Goal: Transaction & Acquisition: Purchase product/service

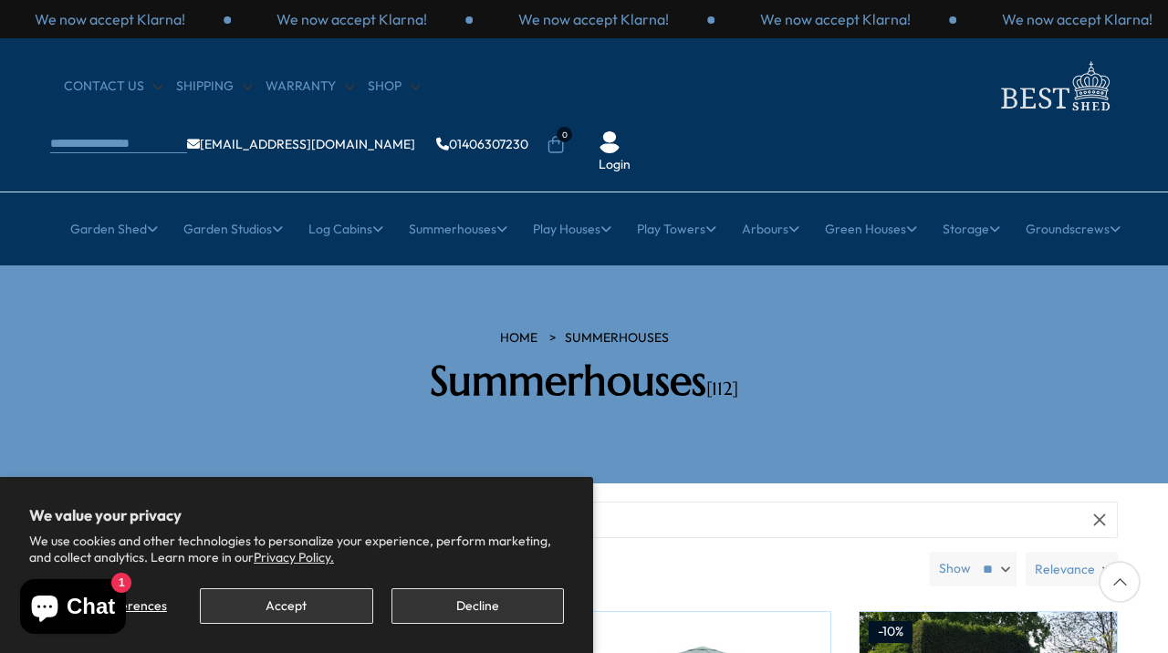
click at [283, 609] on button "Accept" at bounding box center [286, 607] width 172 height 36
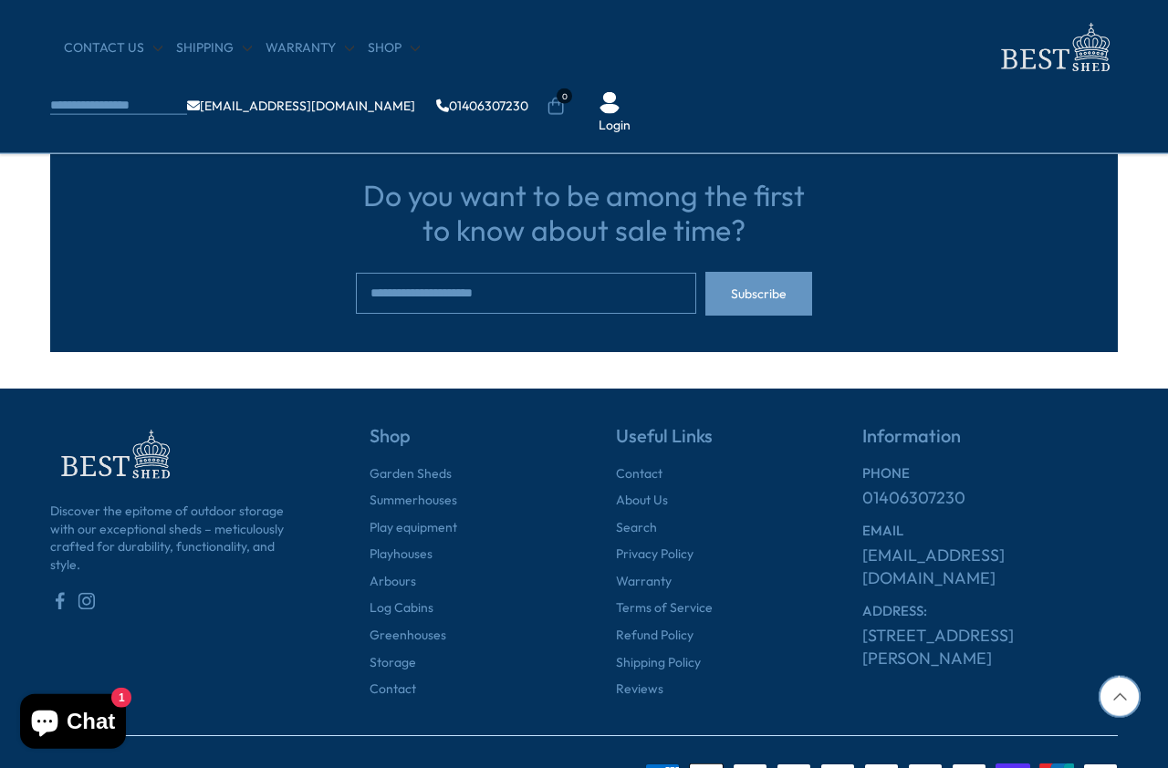
scroll to position [2002, 0]
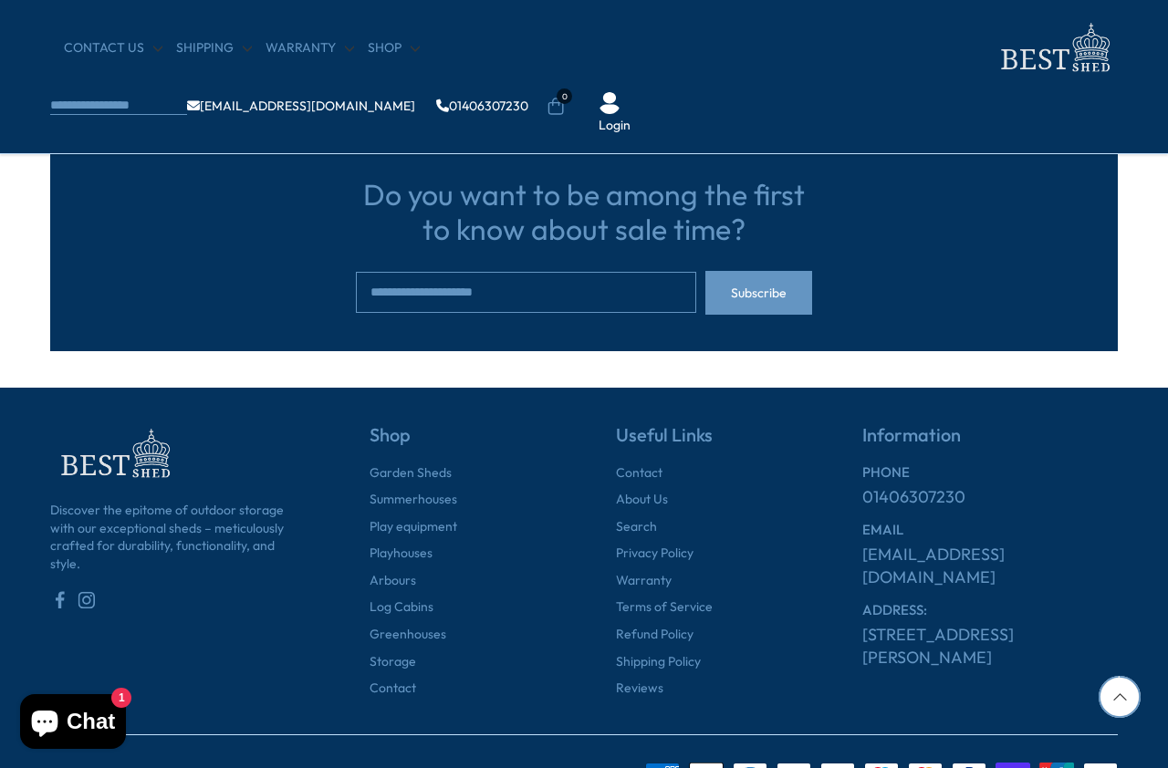
click at [469, 278] on input "email" at bounding box center [526, 292] width 340 height 41
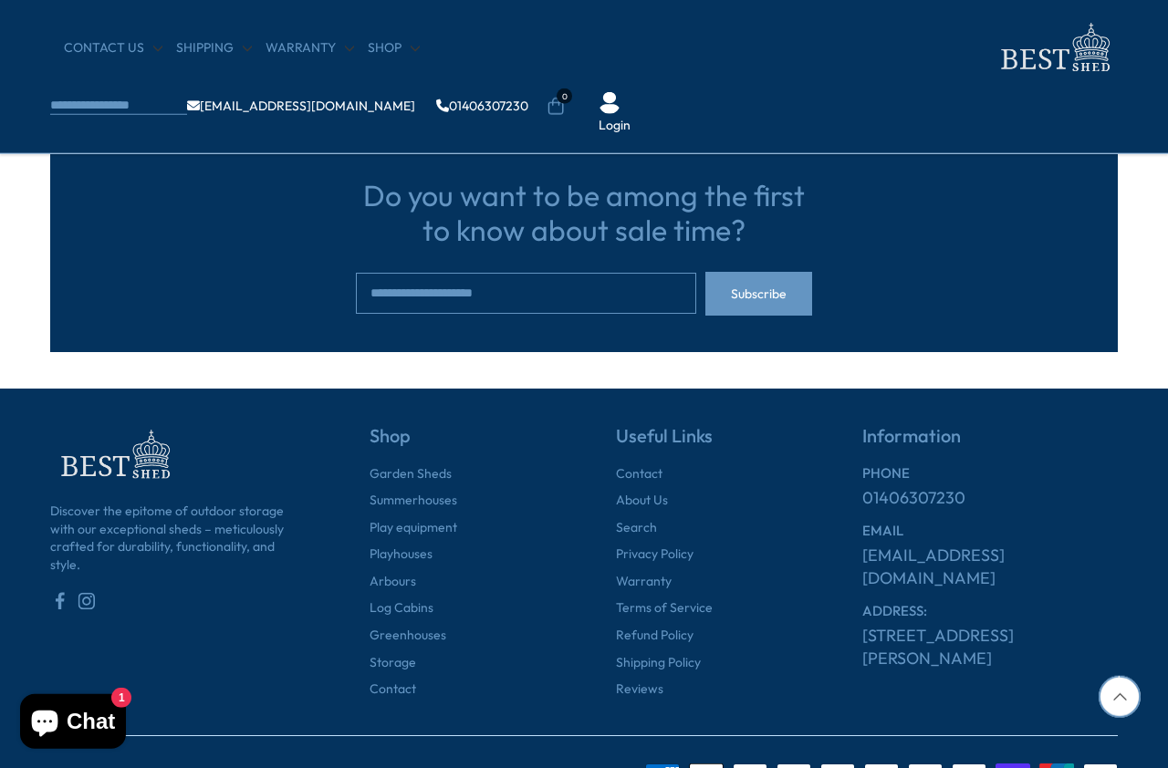
click at [546, 278] on input "email" at bounding box center [526, 293] width 340 height 41
click at [550, 292] on input "email" at bounding box center [526, 293] width 340 height 41
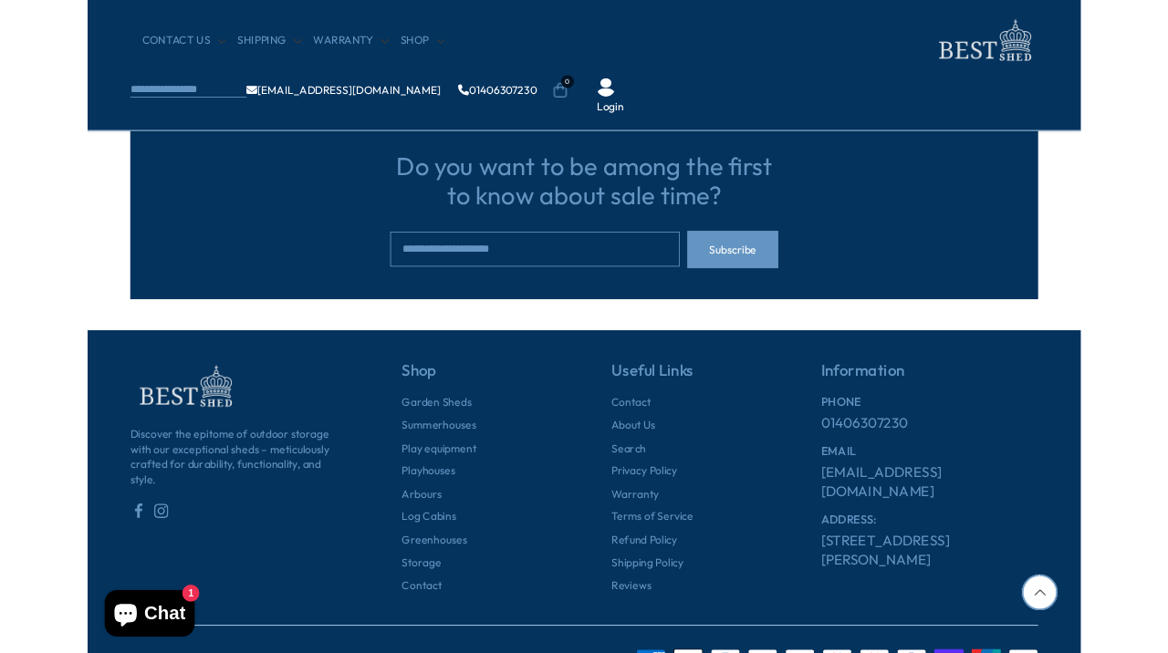
paste input "*"
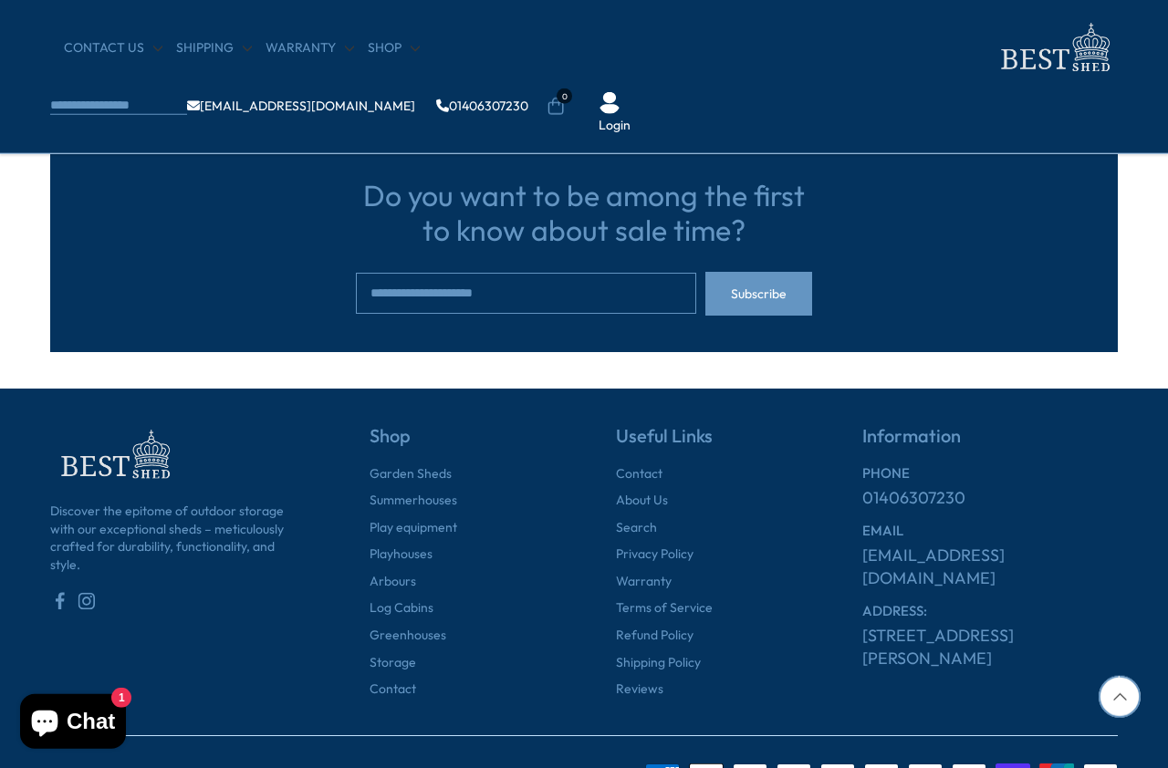
click at [600, 309] on input "email" at bounding box center [526, 293] width 340 height 41
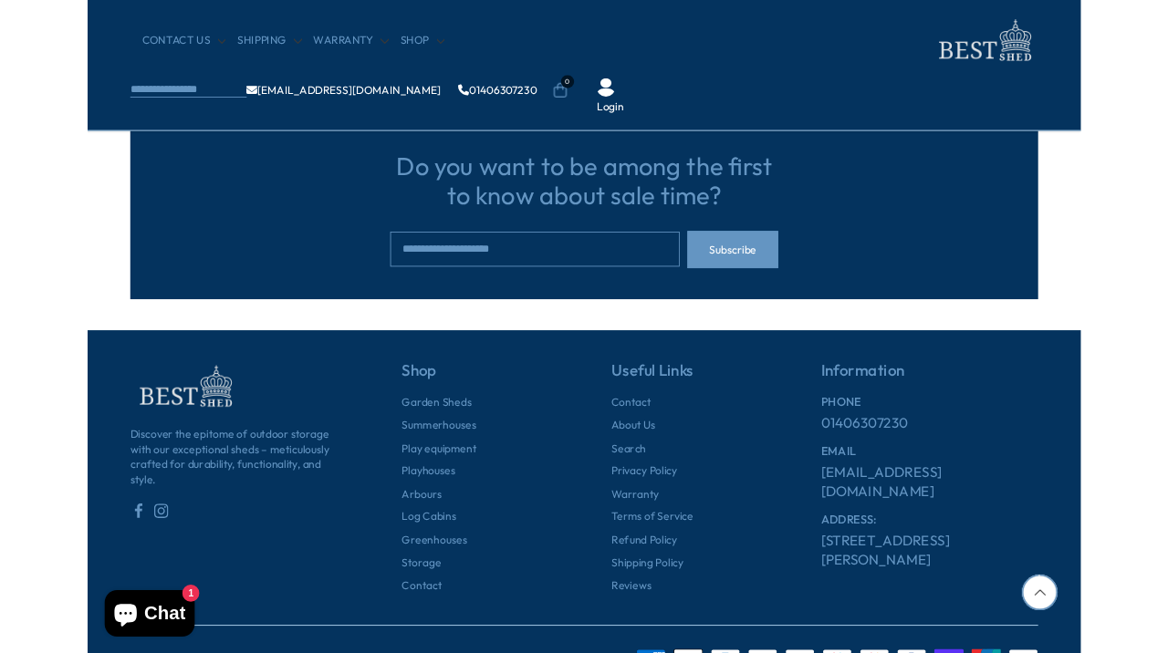
scroll to position [2001, 8]
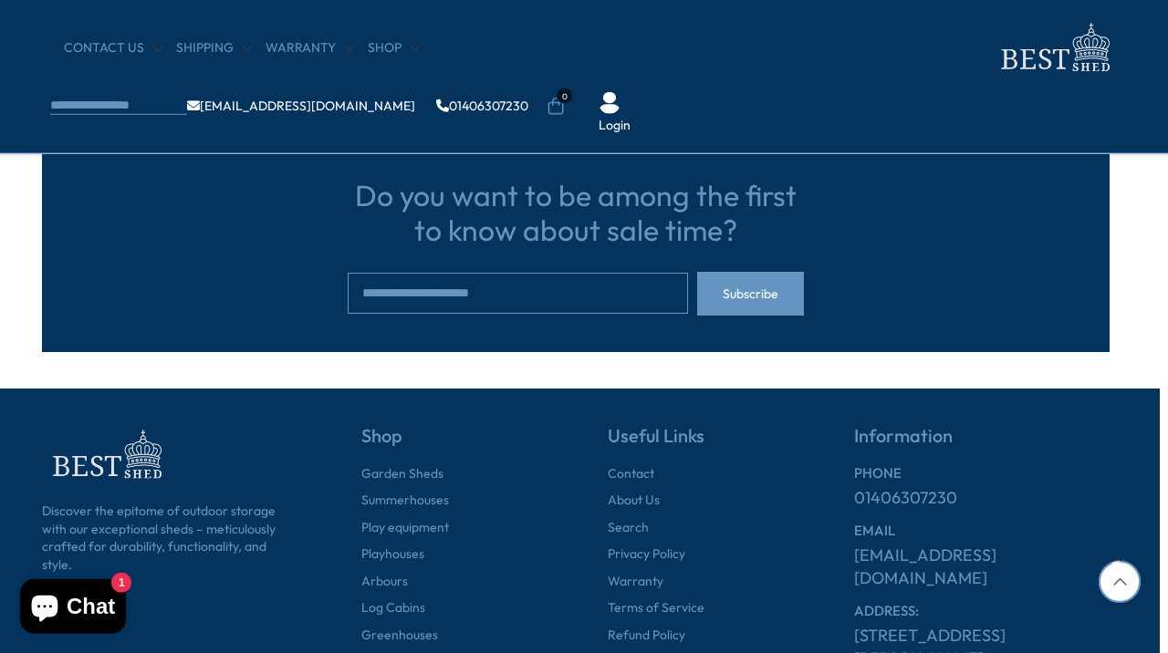
type input "**********"
click at [780, 278] on button "Subscribe" at bounding box center [750, 294] width 107 height 44
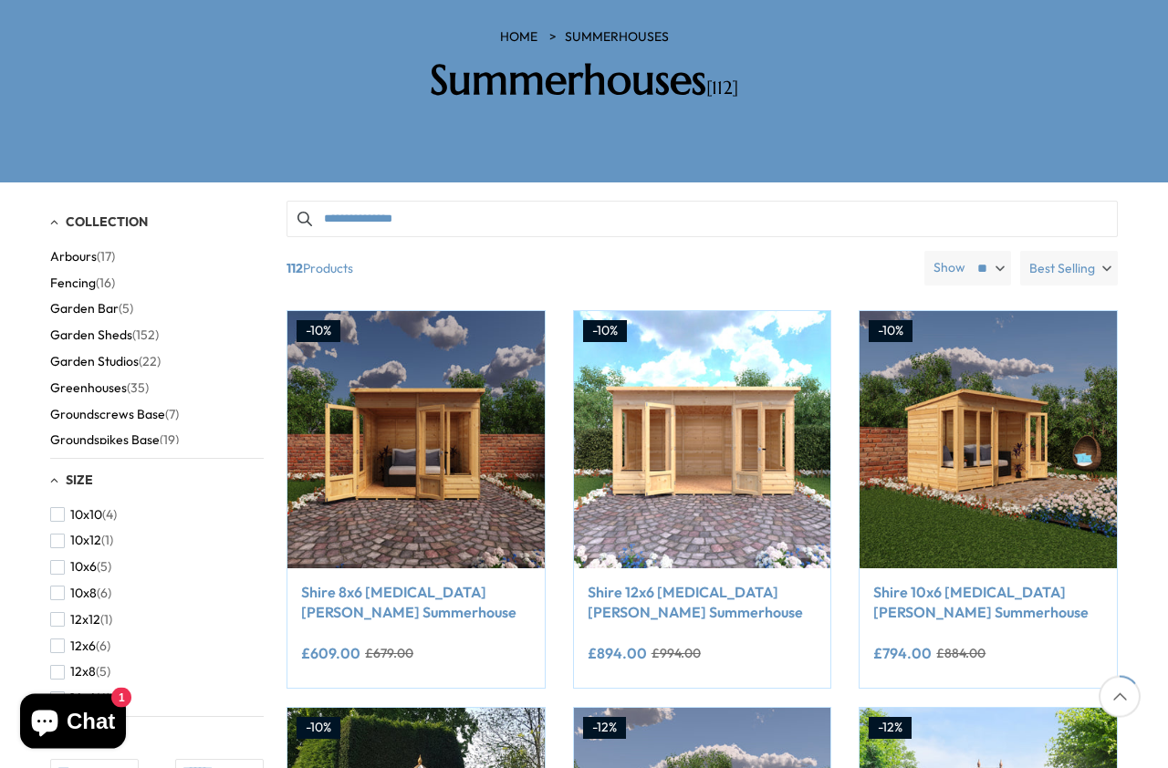
scroll to position [308, 0]
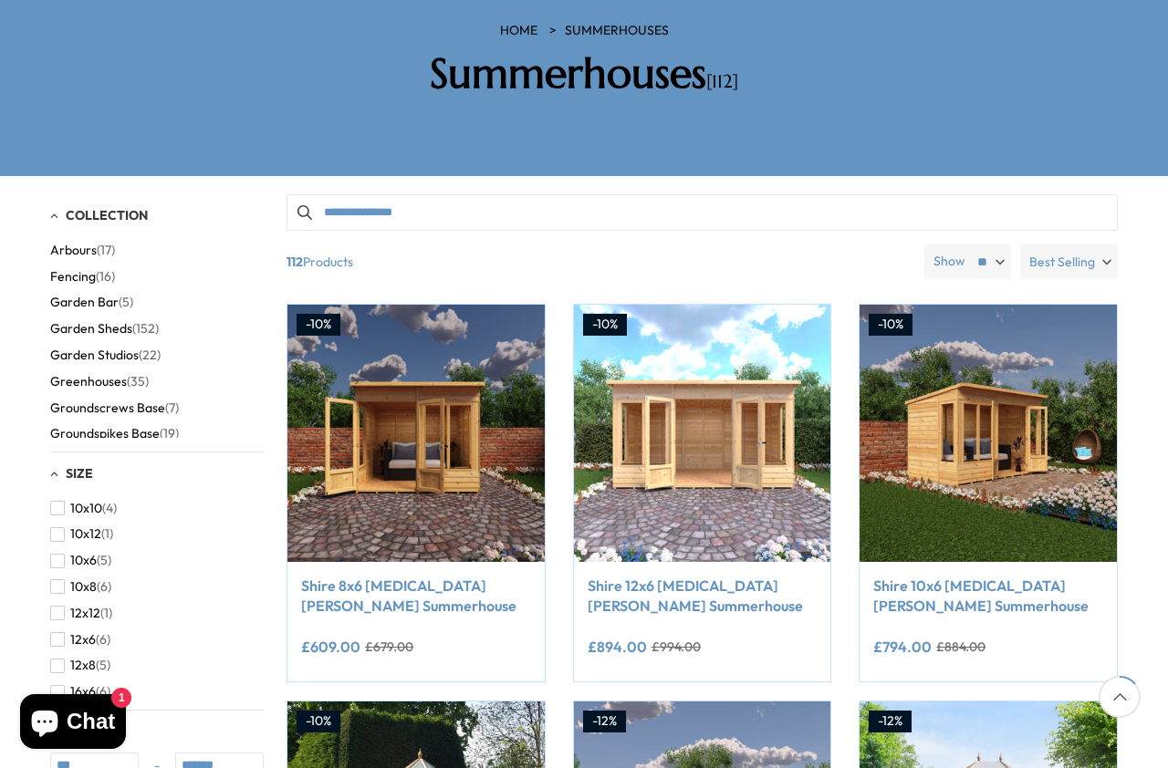
click at [700, 576] on link "Shire 12x6 Alora Pent Summerhouse" at bounding box center [703, 596] width 230 height 41
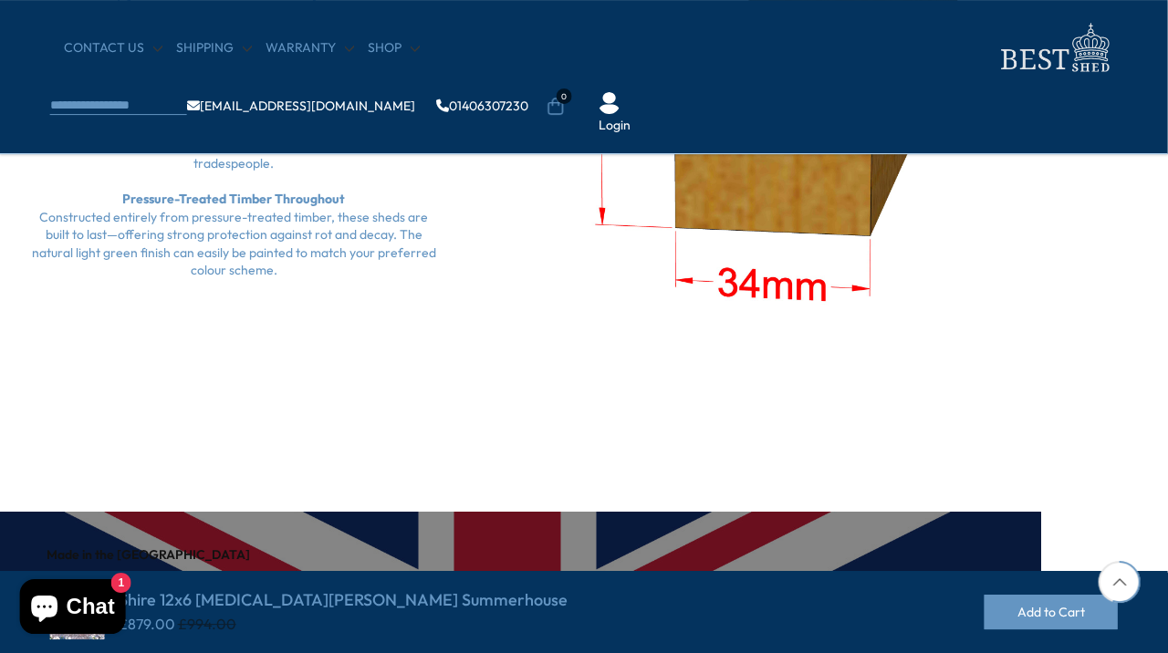
scroll to position [2406, 78]
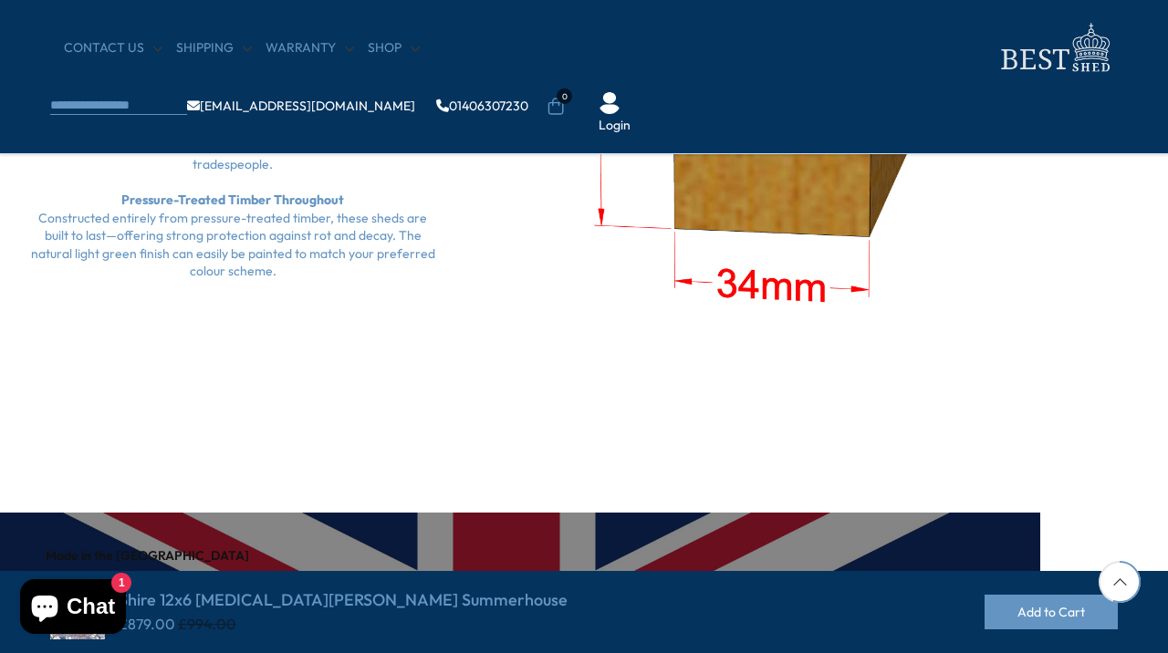
click at [650, 53] on body "We now accept Klarna! We now accept Klarna! We now accept Klarna! We now accept…" at bounding box center [506, 121] width 1168 height 5054
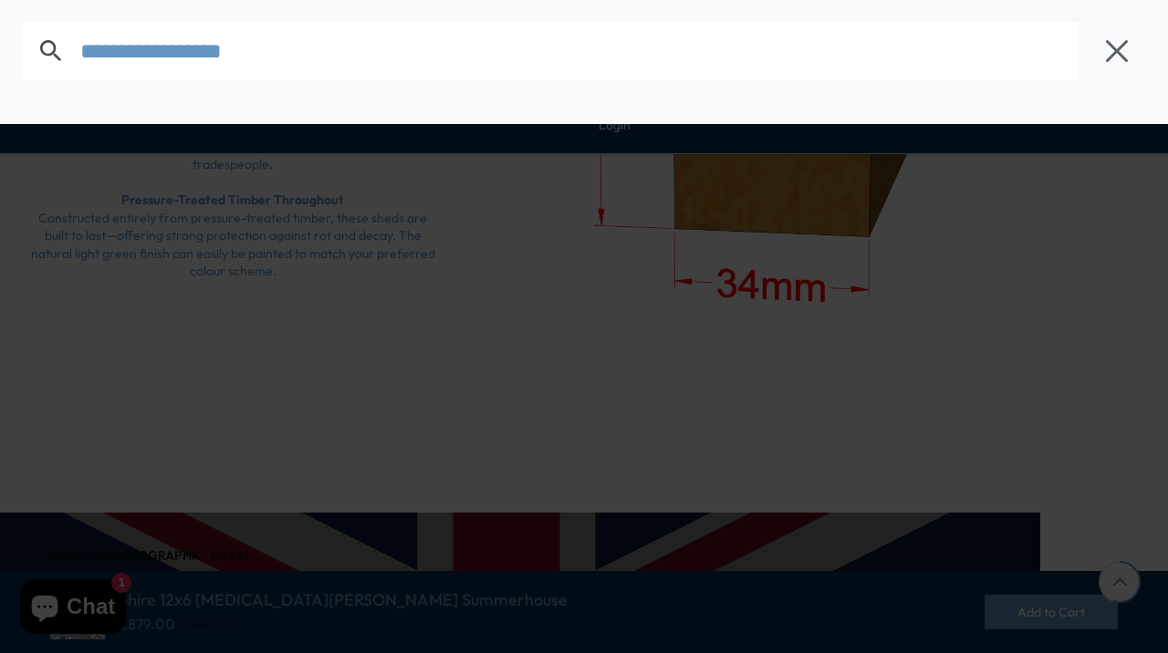
scroll to position [2406, 77]
click at [1006, 39] on input "text" at bounding box center [579, 51] width 998 height 58
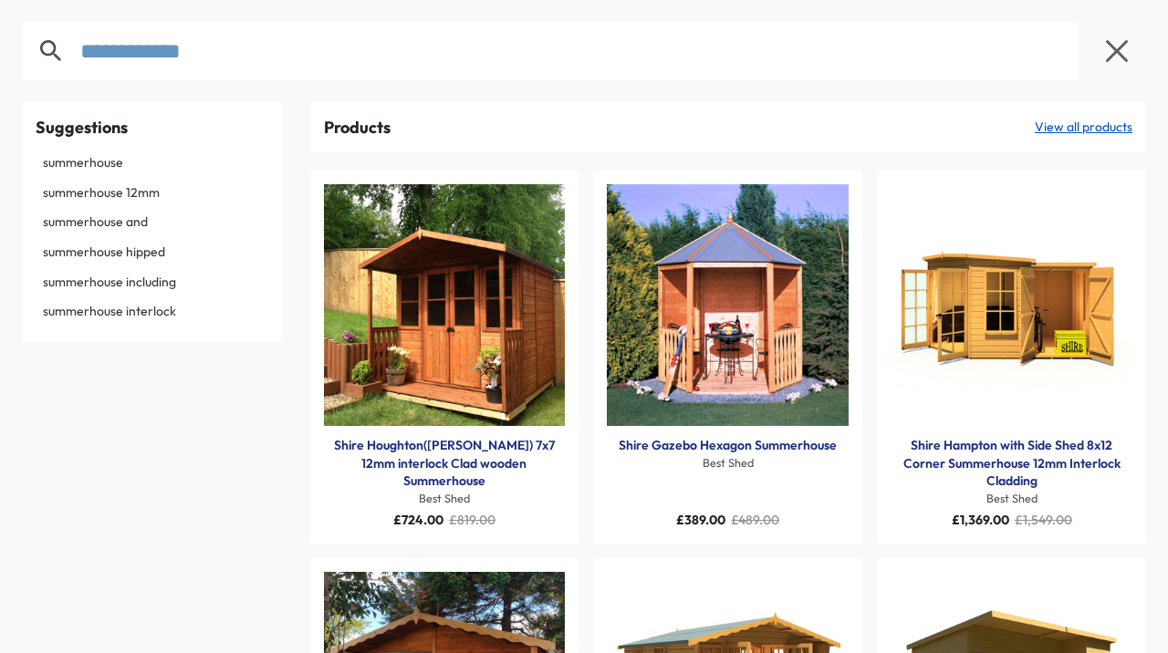
type input "**********"
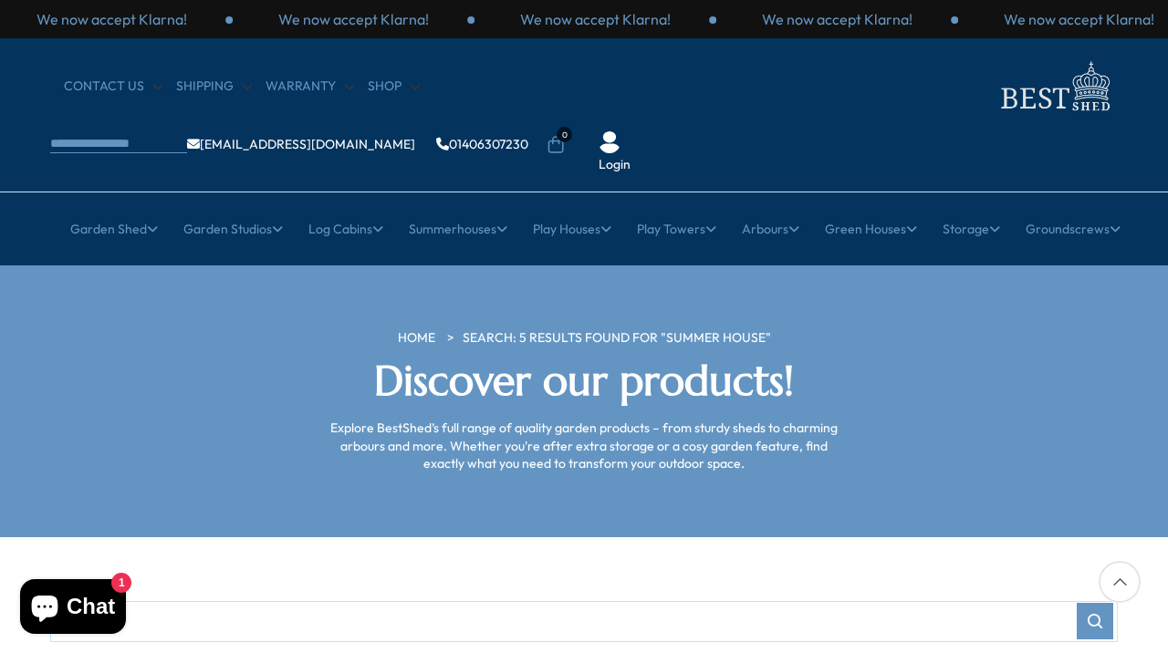
click at [260, 293] on h4 "Arbours by Size" at bounding box center [218, 309] width 217 height 33
click at [206, 275] on div "Arbours by Size All Arbours Arbour Seats Gazebos Corner Arbours Hexagonal Arbou…" at bounding box center [584, 421] width 1004 height 293
click at [265, 422] on link "Corner Arbours" at bounding box center [218, 438] width 93 height 32
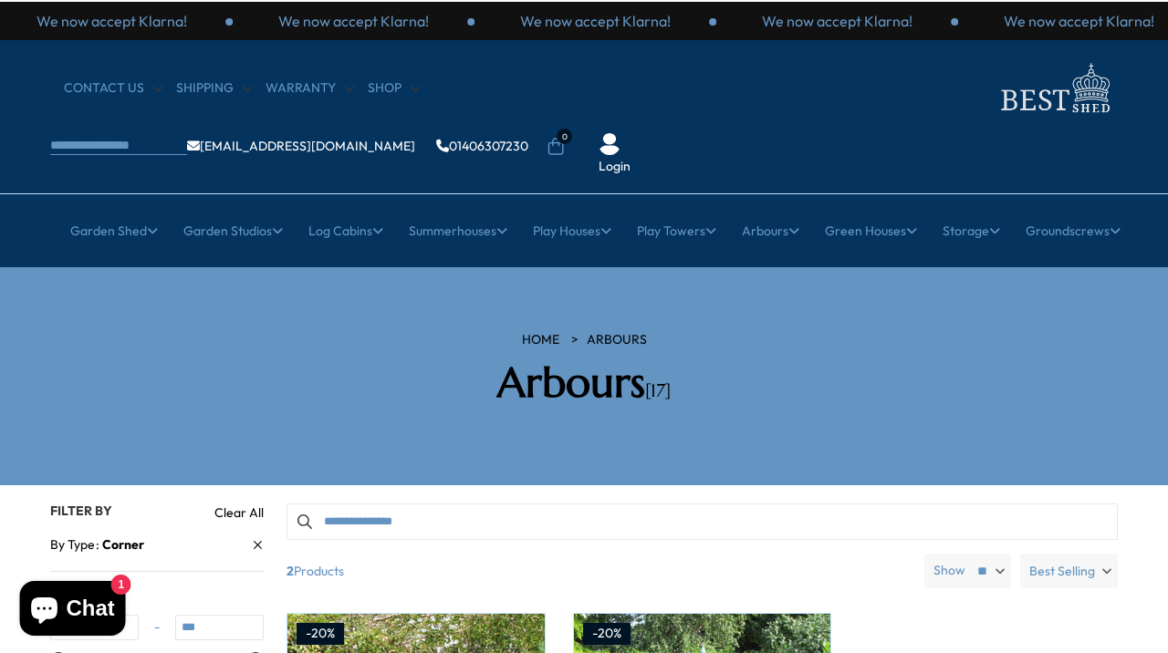
scroll to position [0, 1]
